Goal: Navigation & Orientation: Find specific page/section

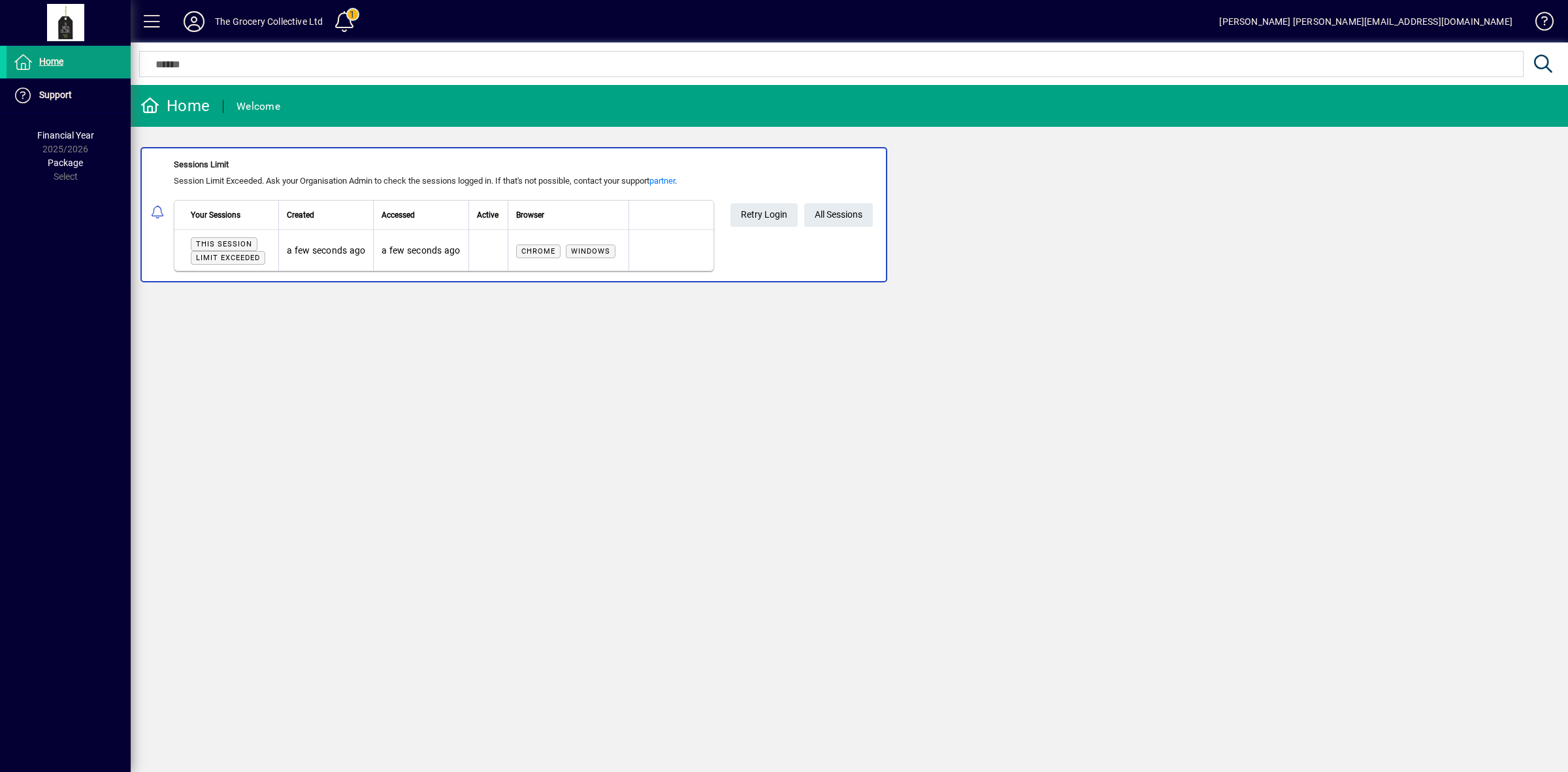
click at [851, 222] on span "All Sessions" at bounding box center [838, 214] width 48 height 22
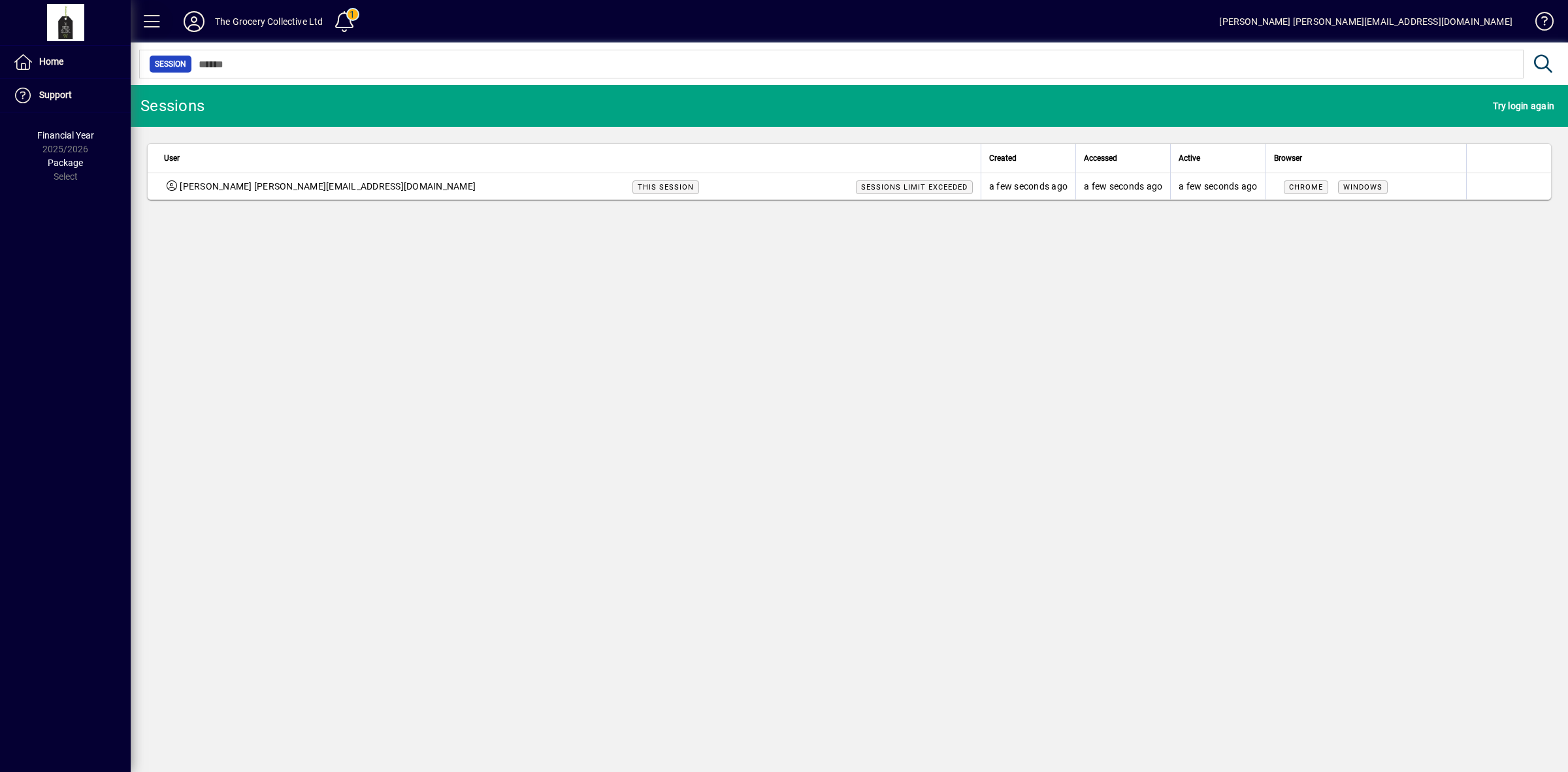
click at [164, 24] on span at bounding box center [151, 21] width 31 height 31
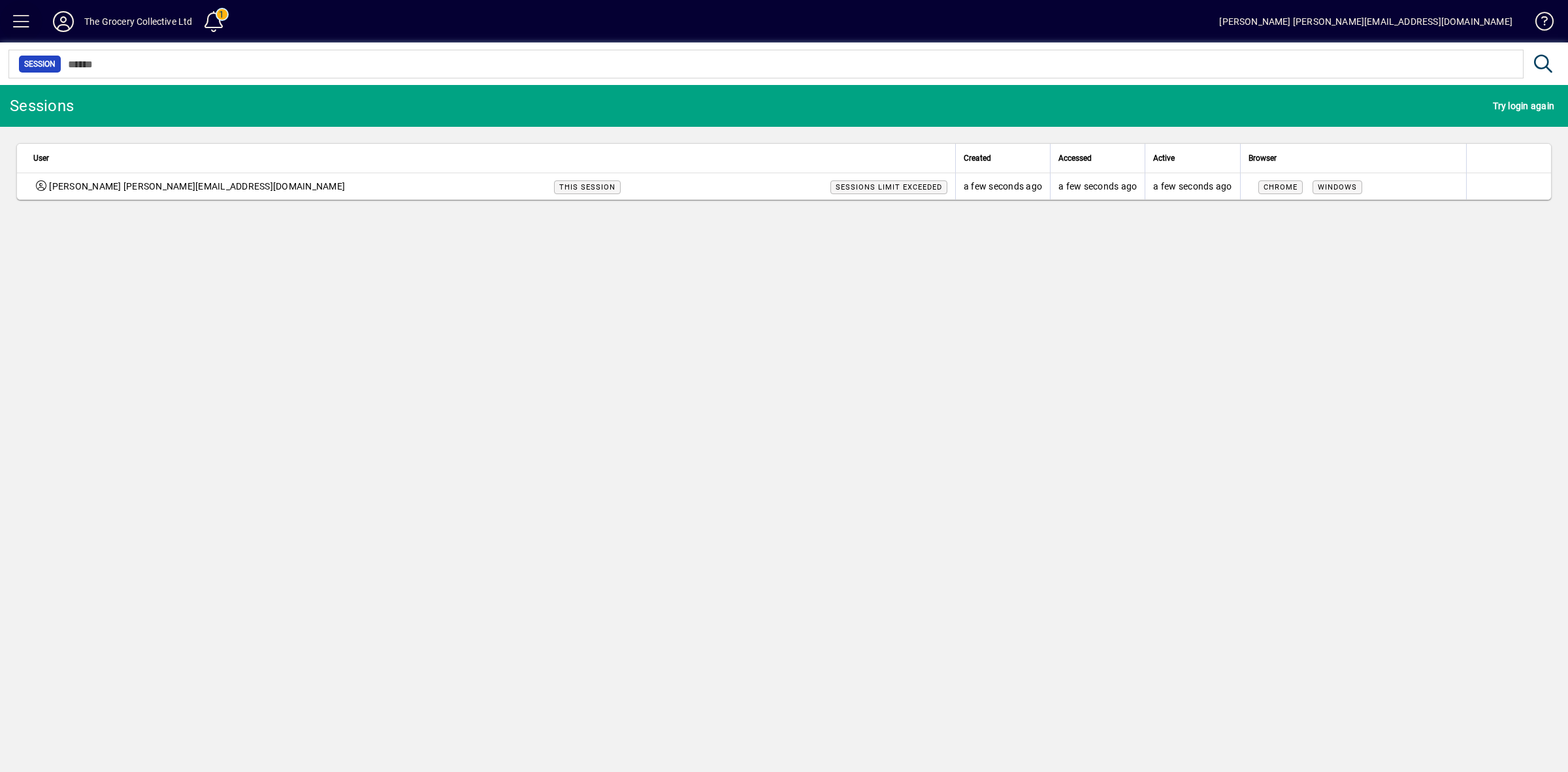
click at [28, 22] on span at bounding box center [21, 21] width 31 height 31
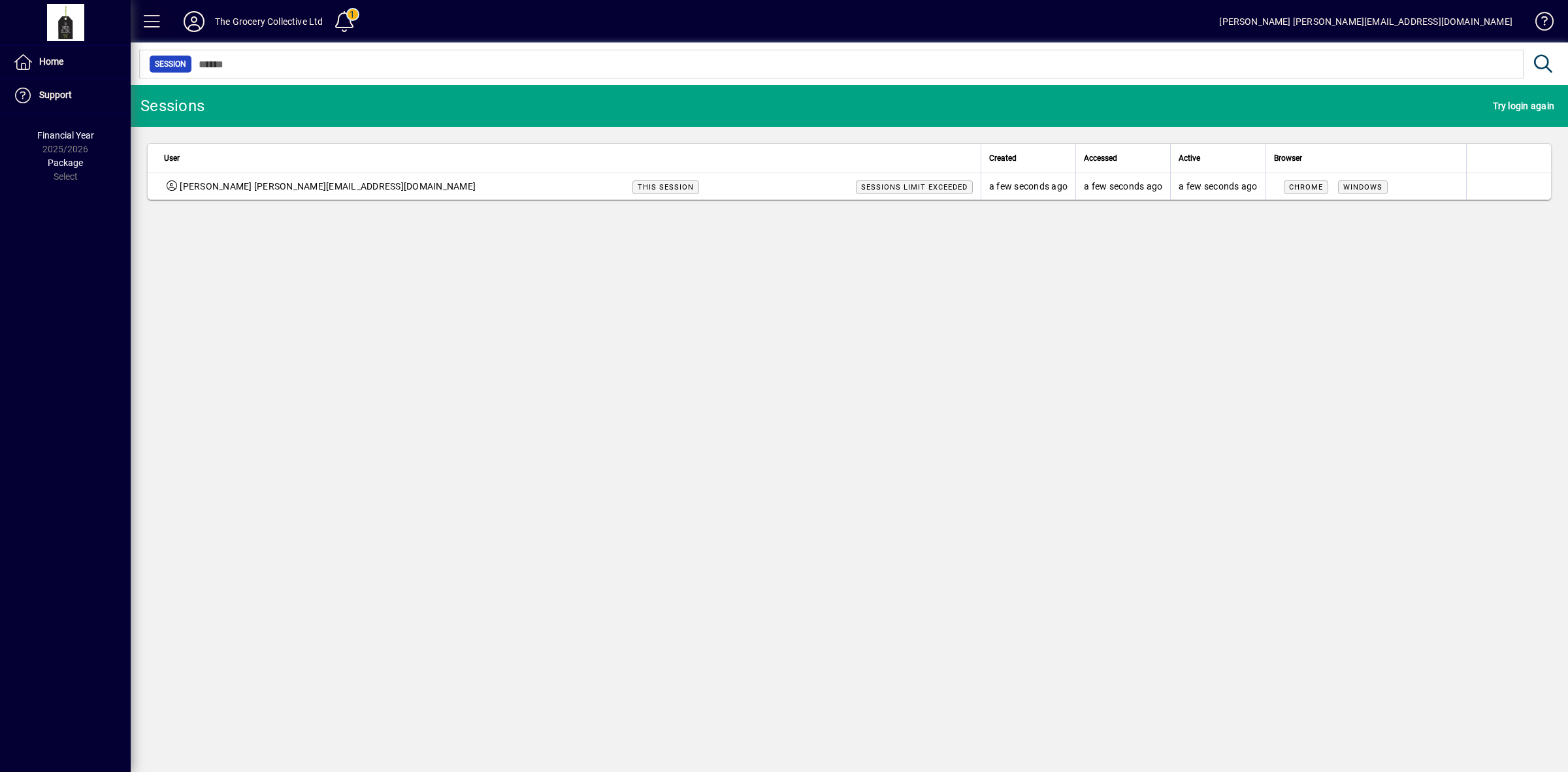
click at [153, 13] on span at bounding box center [151, 21] width 31 height 31
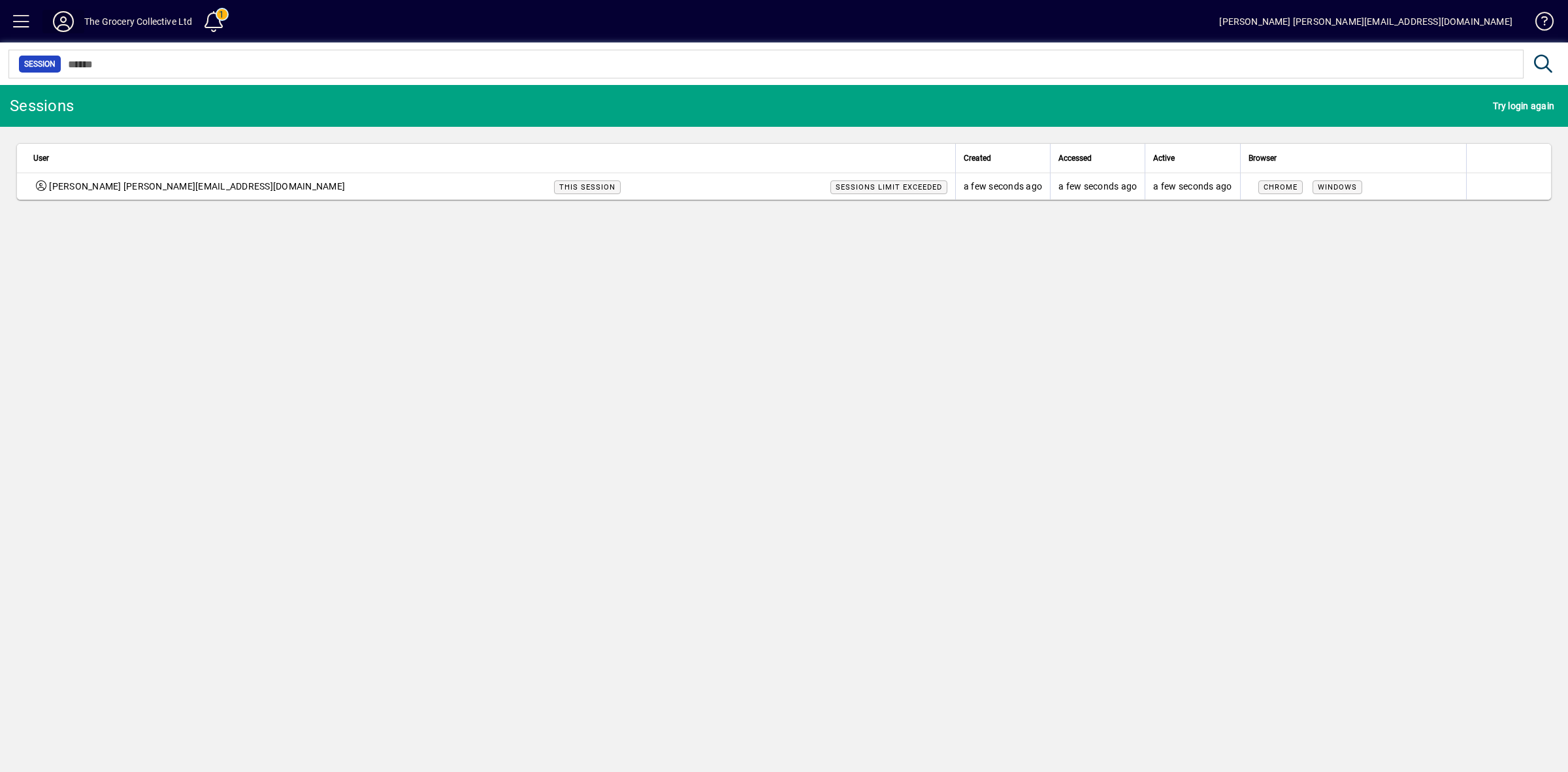
click at [57, 15] on icon at bounding box center [64, 22] width 26 height 21
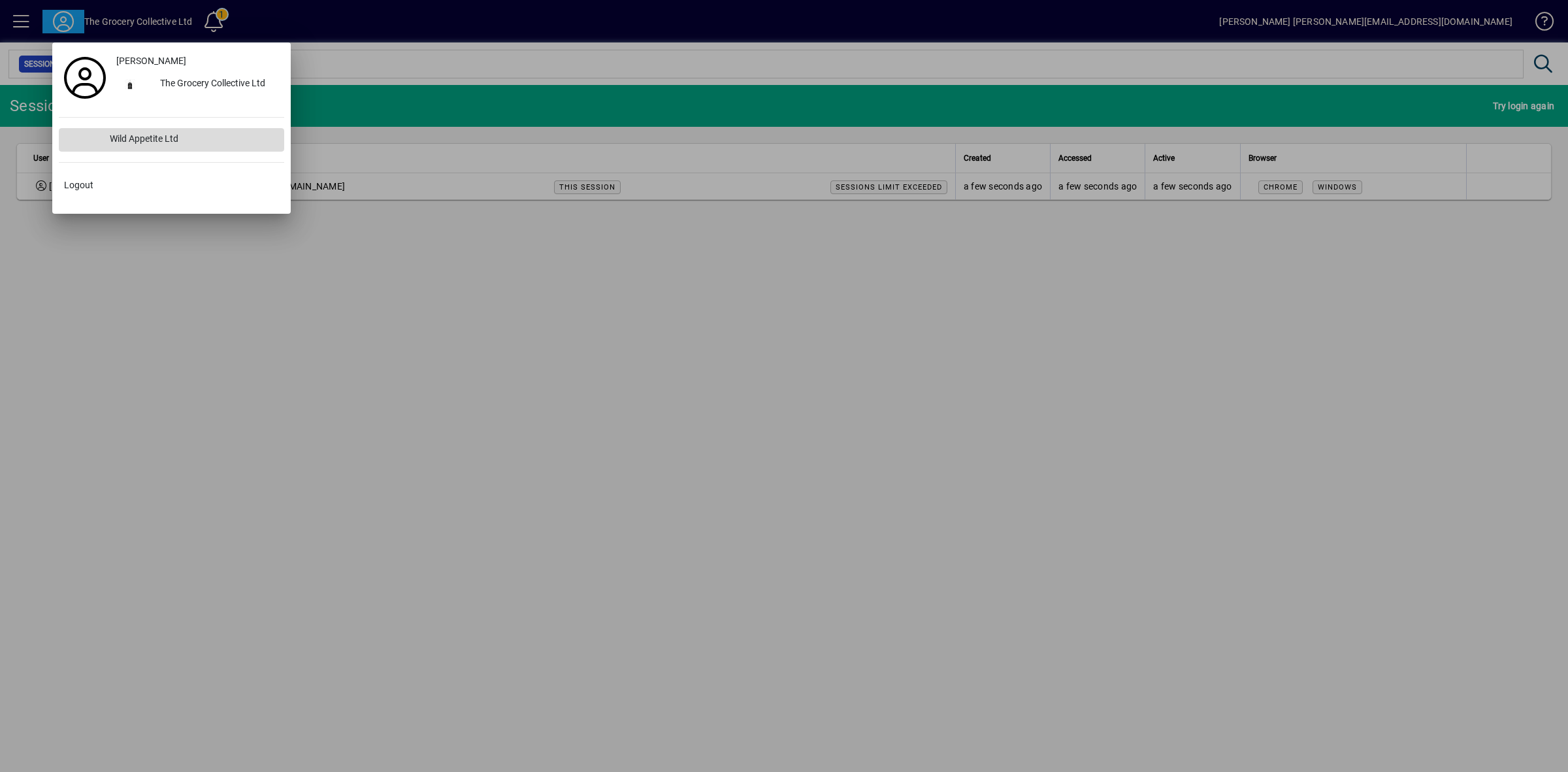
click at [132, 140] on div "Wild Appetite Ltd" at bounding box center [192, 139] width 185 height 24
